Goal: Register for event/course

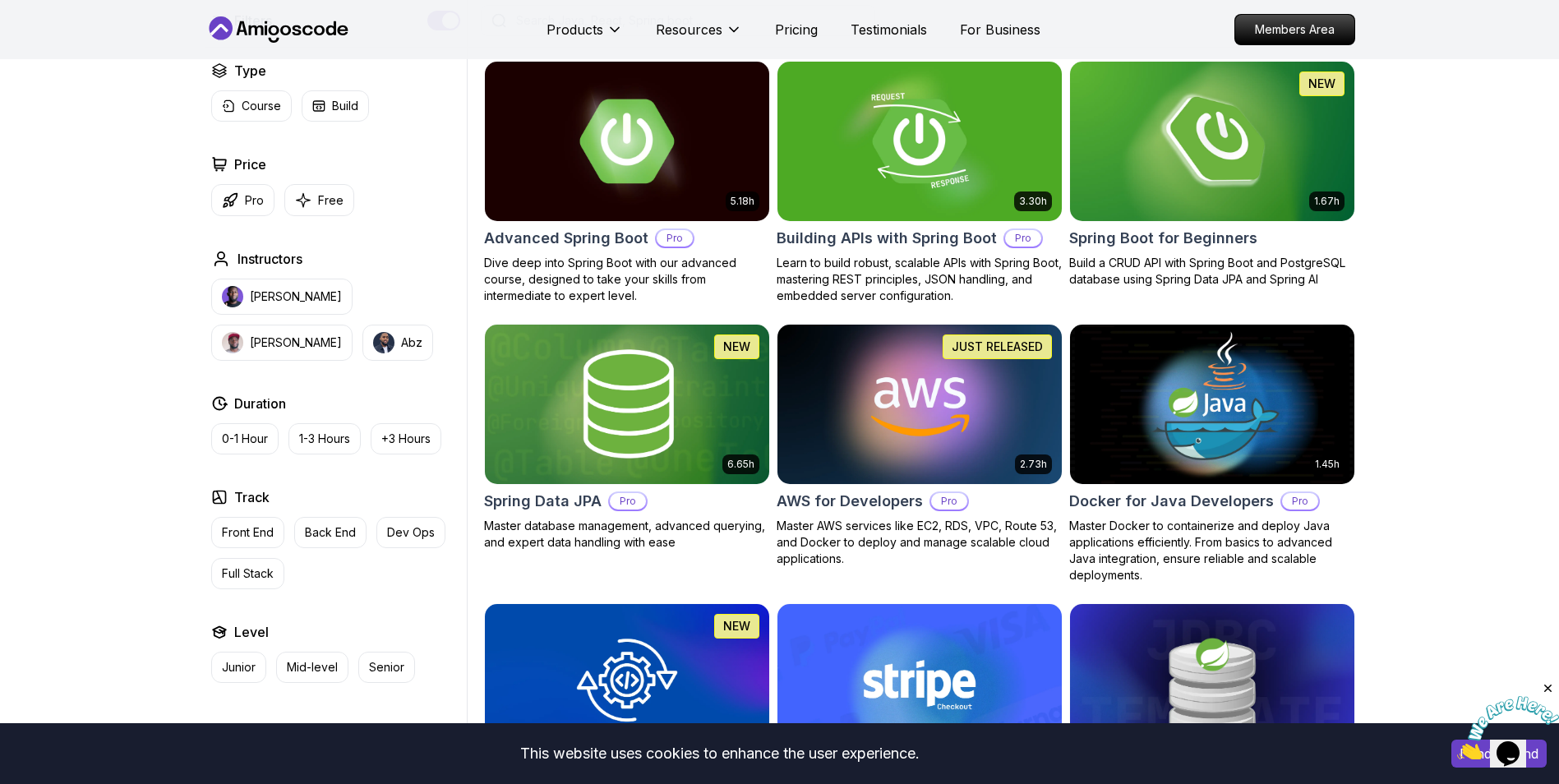
scroll to position [493, 0]
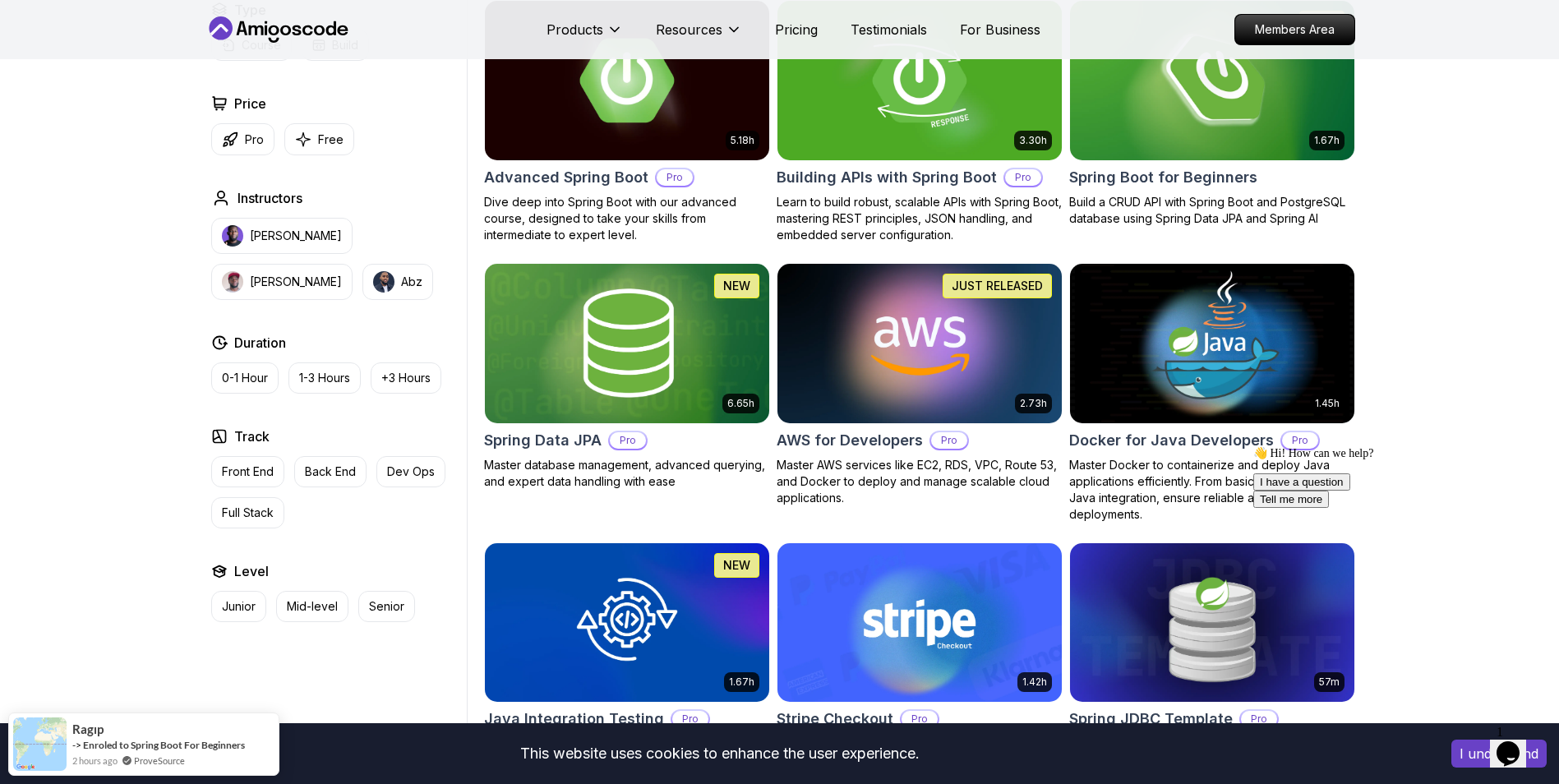
click at [1253, 447] on icon "Chat attention grabber" at bounding box center [1253, 447] width 0 height 0
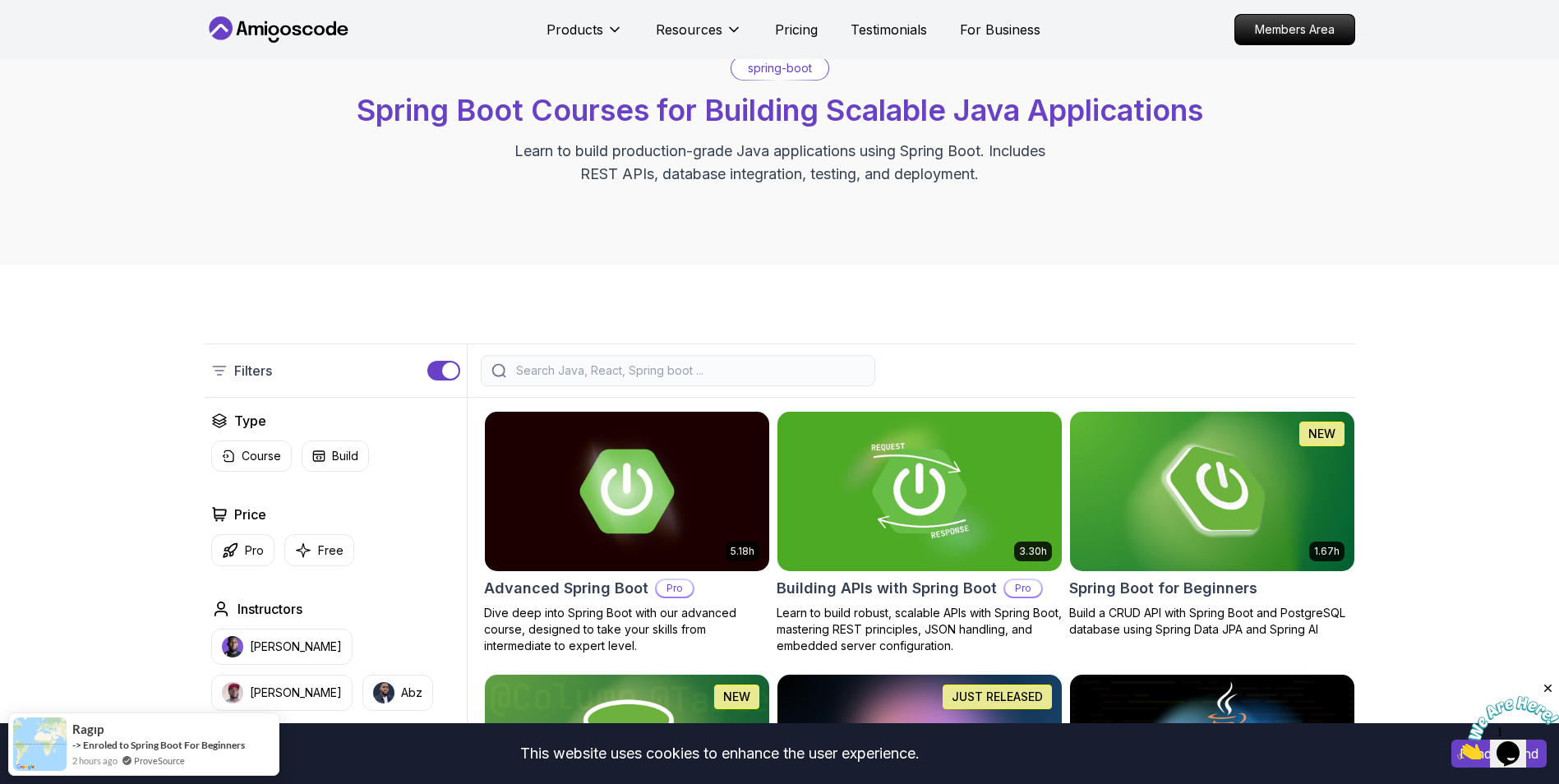
scroll to position [165, 0]
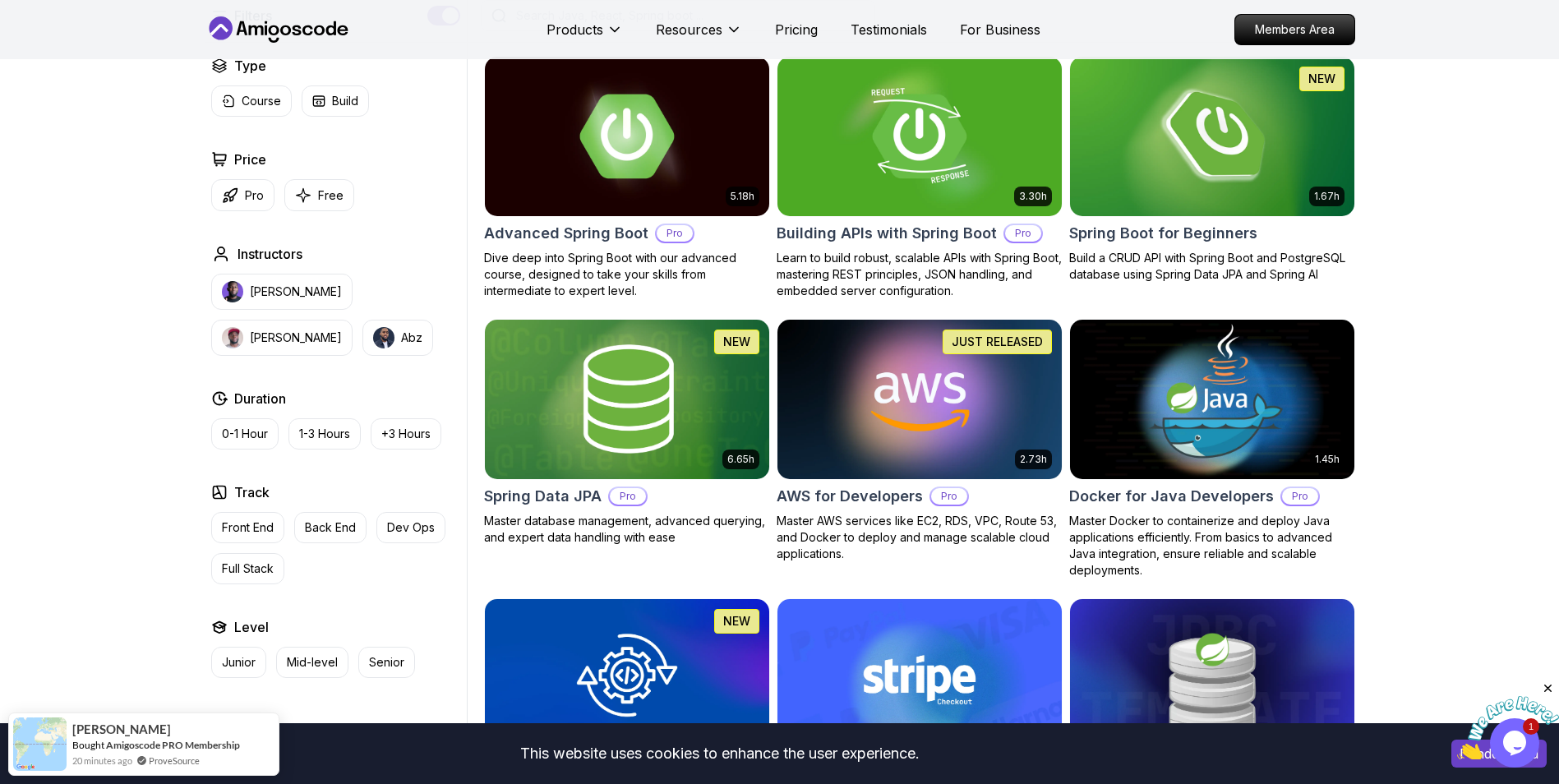
scroll to position [411, 0]
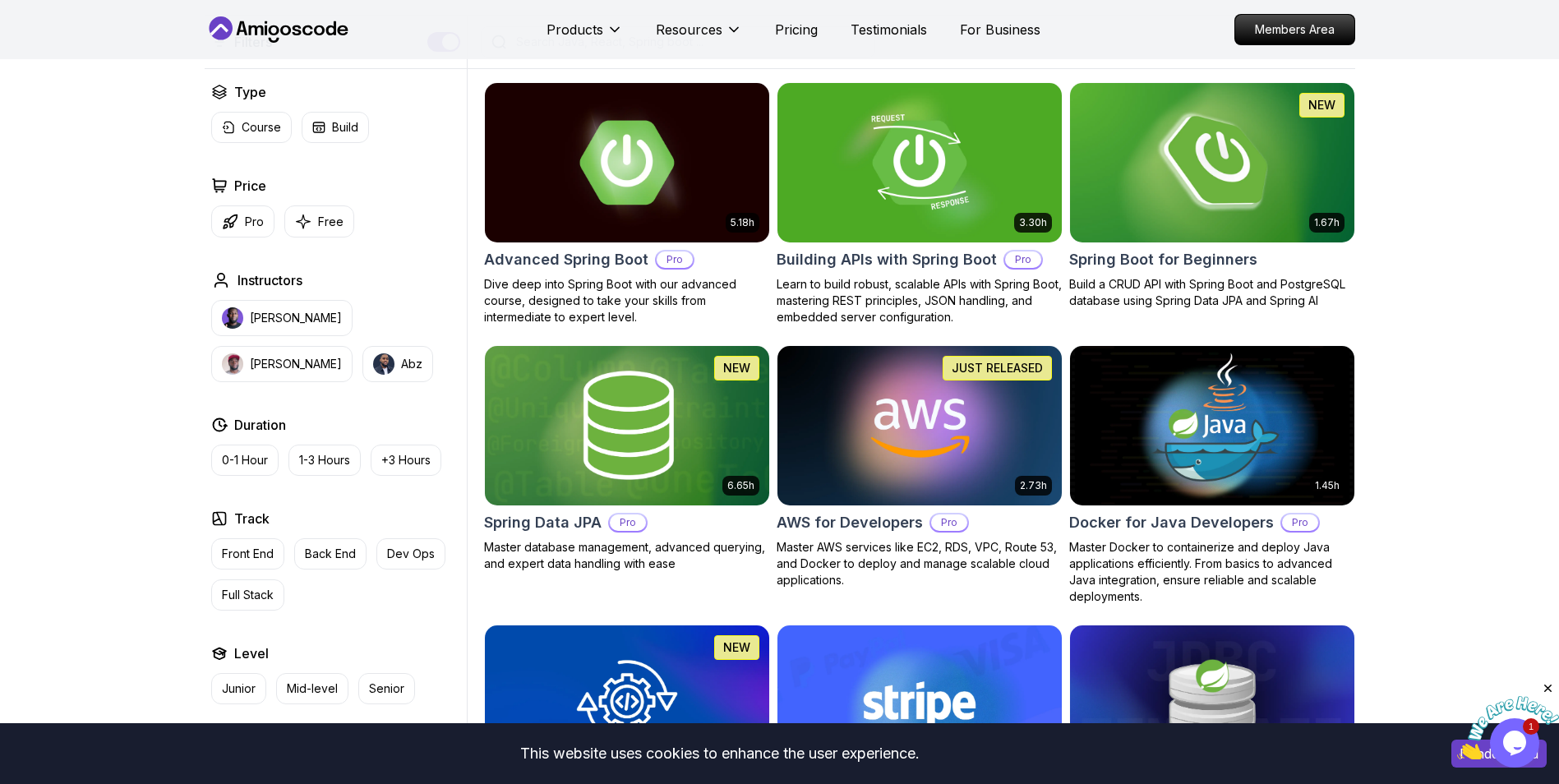
click at [1217, 198] on img at bounding box center [1212, 162] width 298 height 166
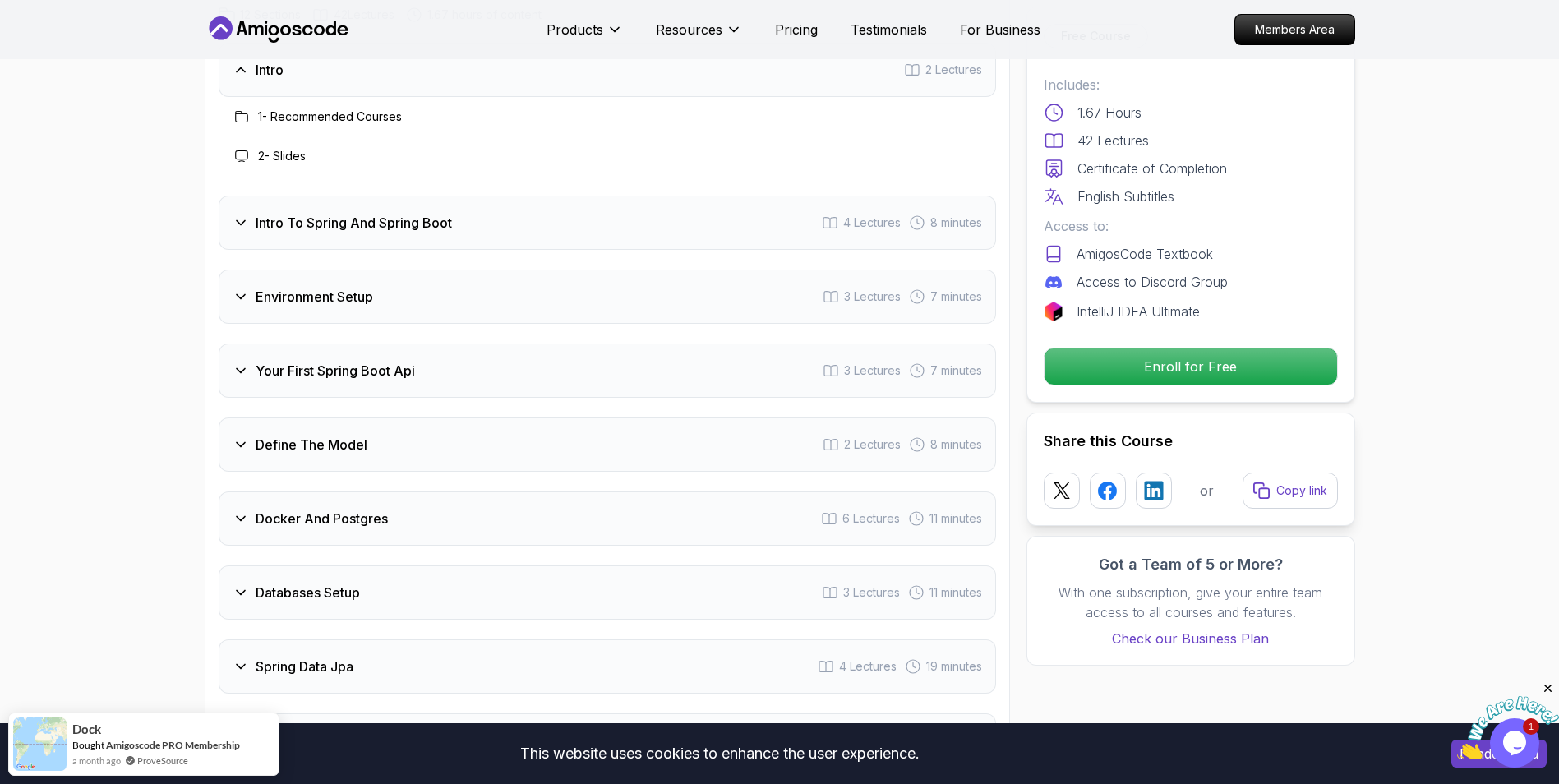
scroll to position [2137, 0]
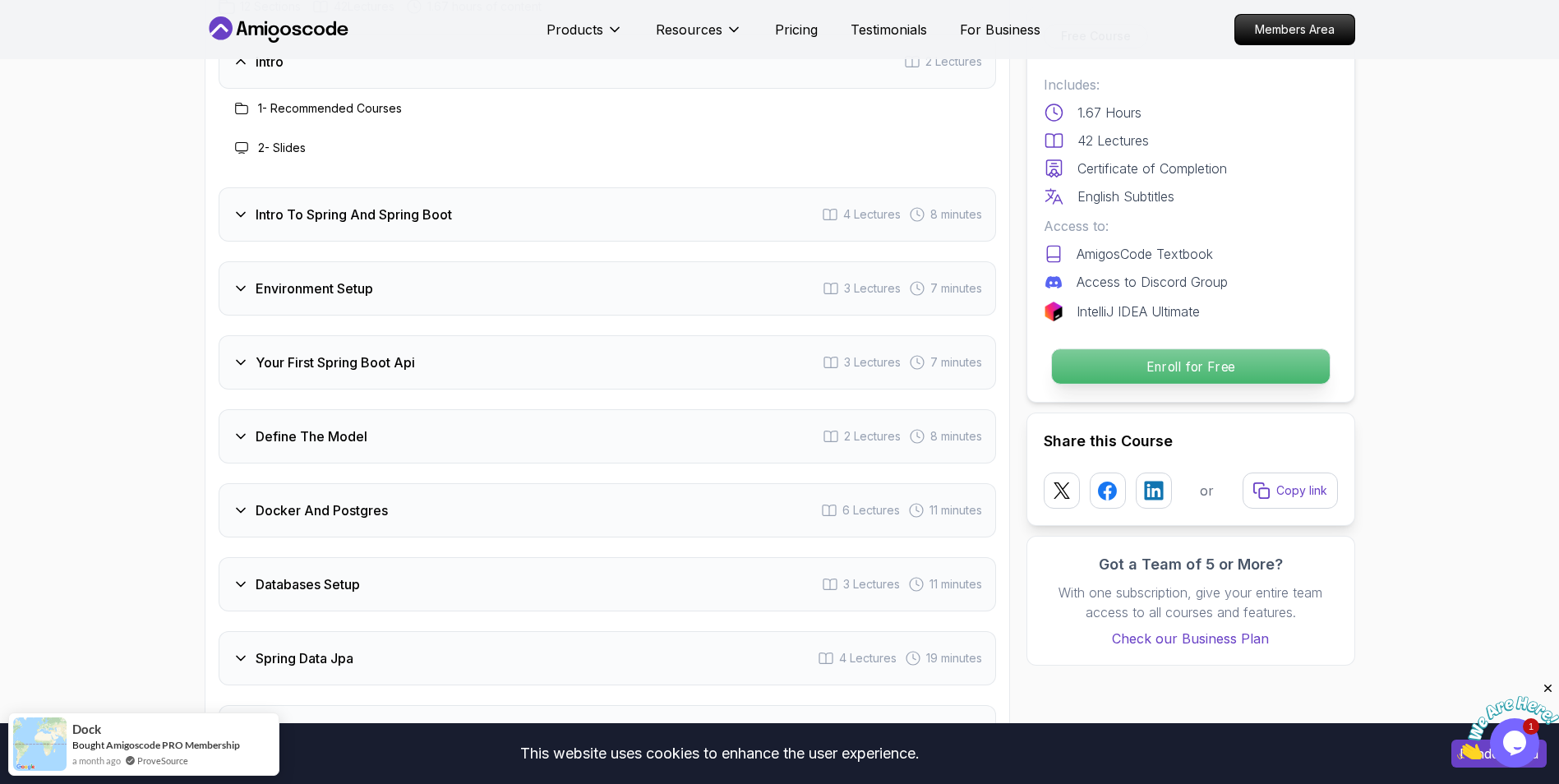
click at [1111, 357] on p "Enroll for Free" at bounding box center [1190, 367] width 277 height 35
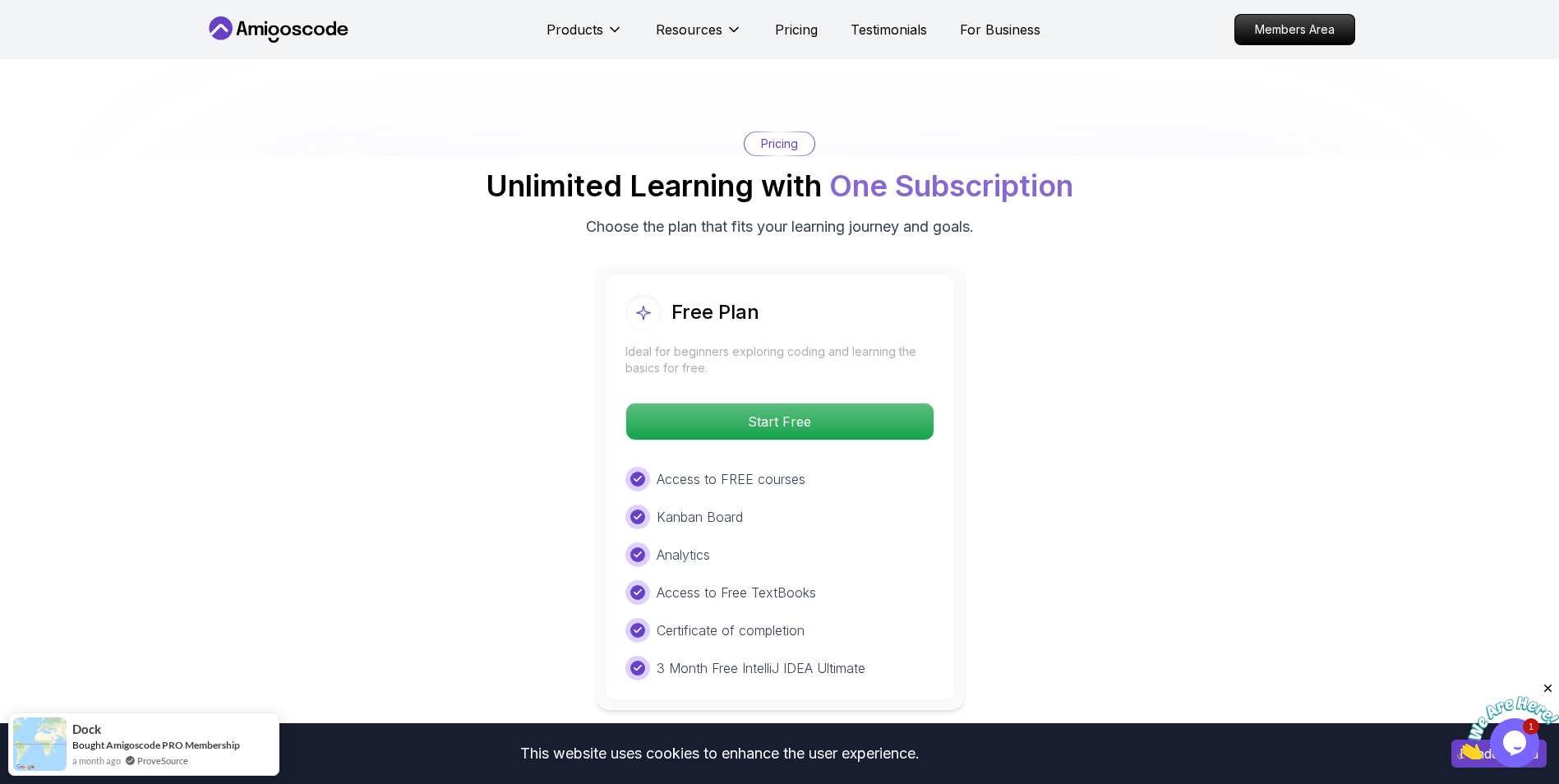
scroll to position [3228, 0]
